Goal: Task Accomplishment & Management: Manage account settings

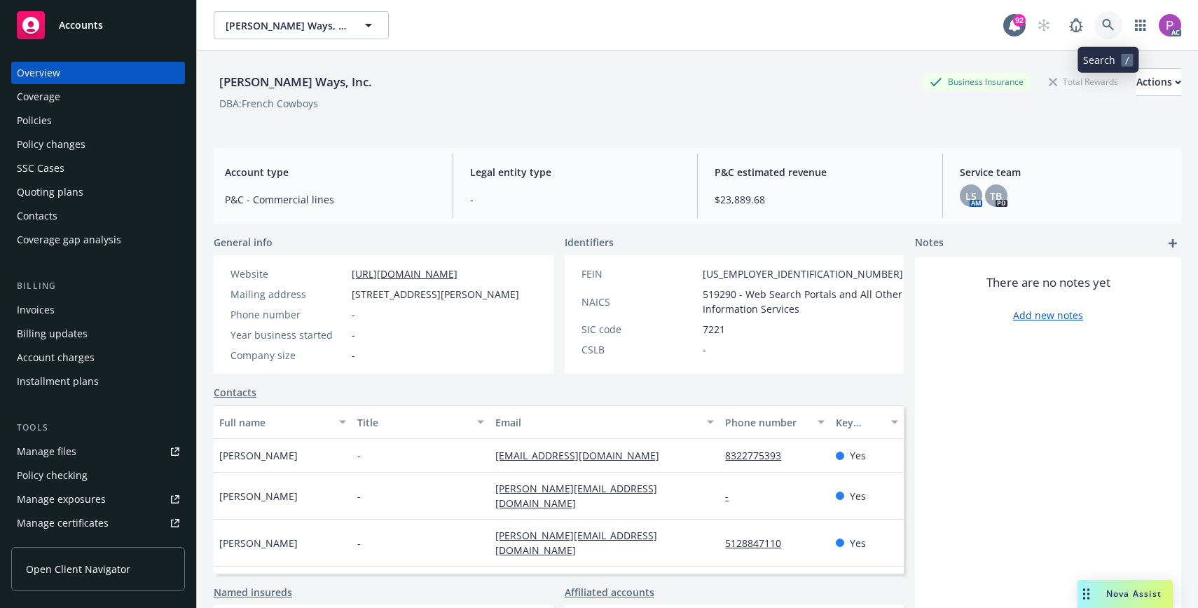
click at [1109, 24] on icon at bounding box center [1108, 25] width 12 height 12
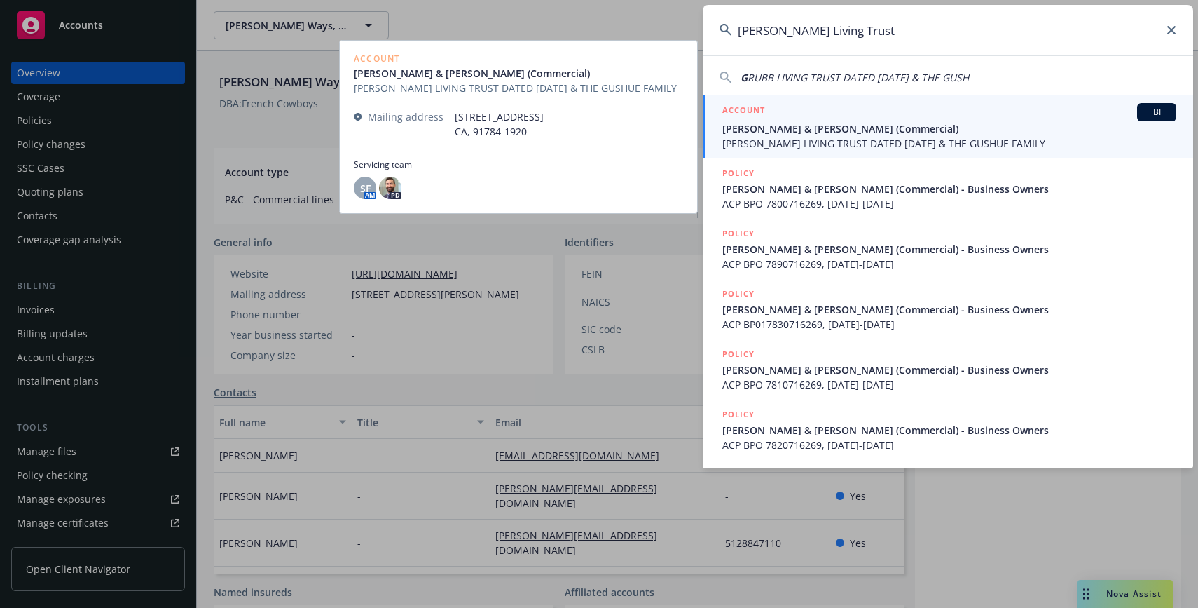
type input "[PERSON_NAME] Living Trust"
click at [1018, 130] on span "[PERSON_NAME] & [PERSON_NAME] (Commercial)" at bounding box center [949, 128] width 454 height 15
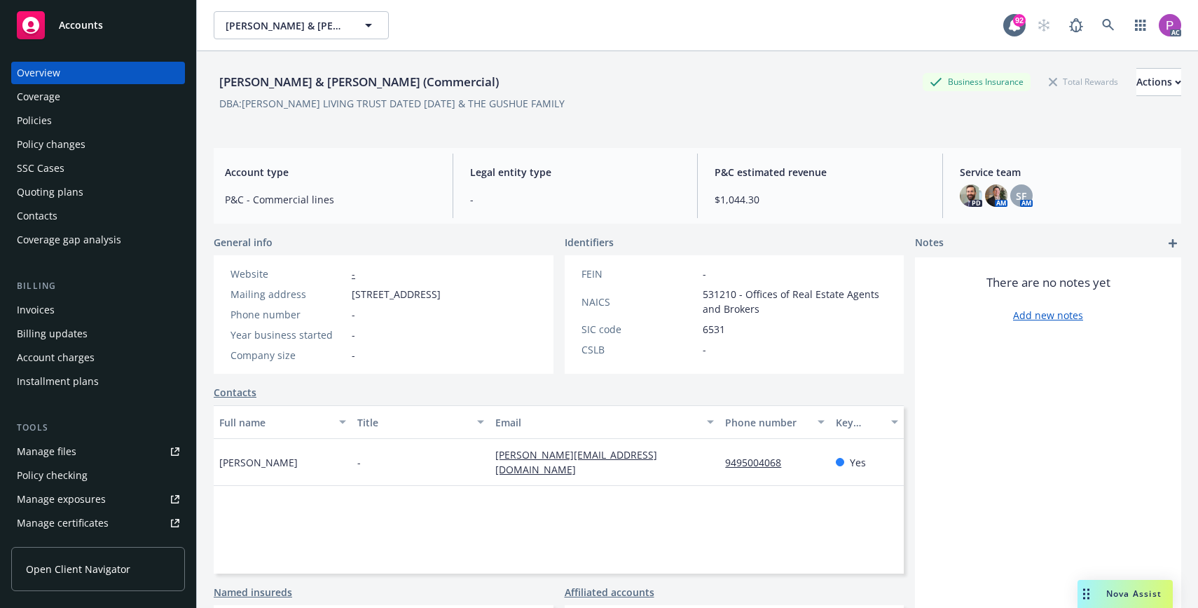
click at [50, 124] on div "Policies" at bounding box center [34, 120] width 35 height 22
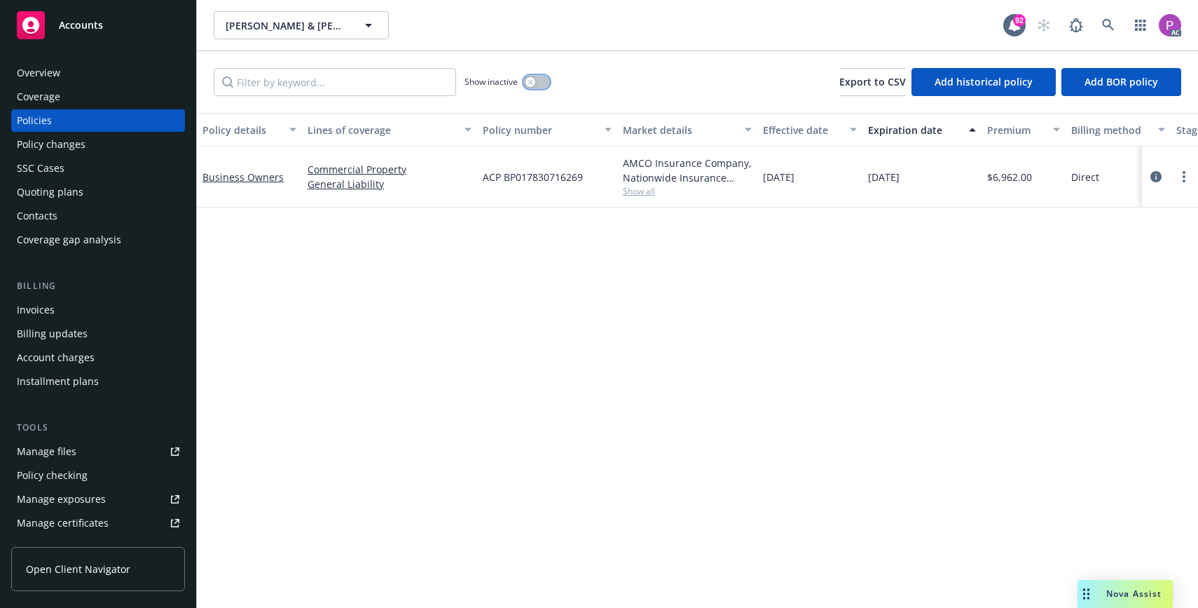
click at [545, 85] on button "button" at bounding box center [536, 82] width 27 height 14
